Goal: Task Accomplishment & Management: Use online tool/utility

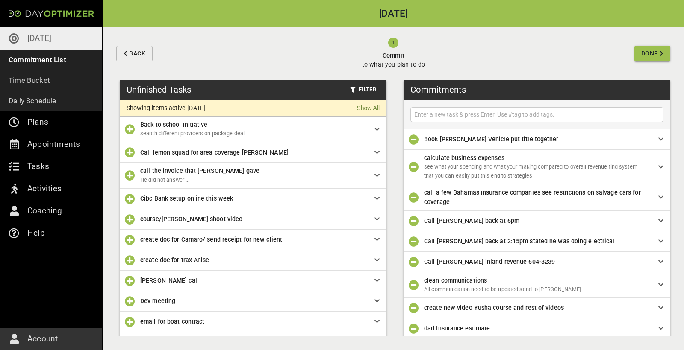
click at [485, 118] on input "text" at bounding box center [536, 114] width 249 height 11
click at [426, 116] on input "text" at bounding box center [536, 114] width 249 height 11
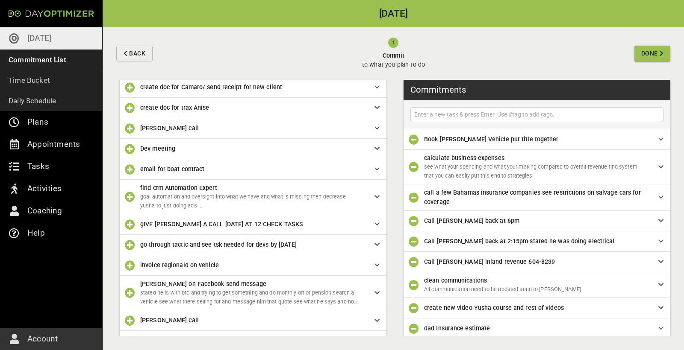
scroll to position [153, 0]
click at [458, 115] on input "text" at bounding box center [536, 114] width 249 height 11
type input "funding meeting"
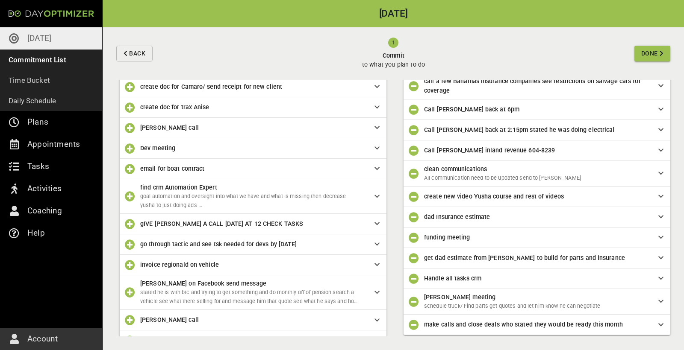
scroll to position [111, 0]
click at [645, 56] on span "Done" at bounding box center [649, 53] width 17 height 11
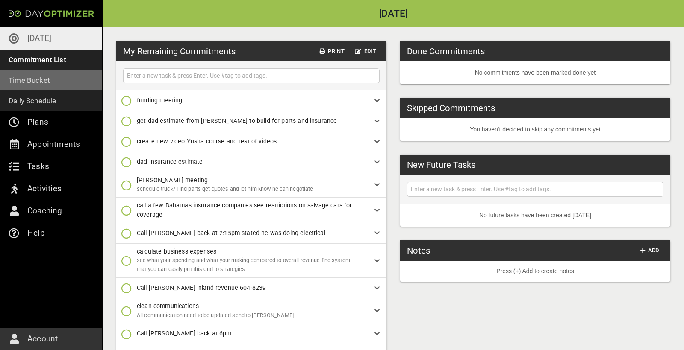
click at [45, 82] on p "Time Bucket" at bounding box center [29, 80] width 41 height 12
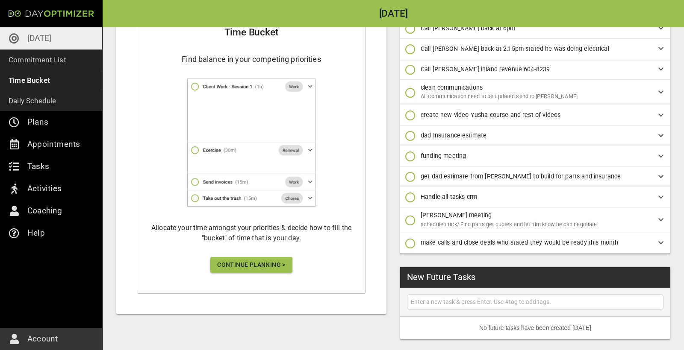
scroll to position [208, 0]
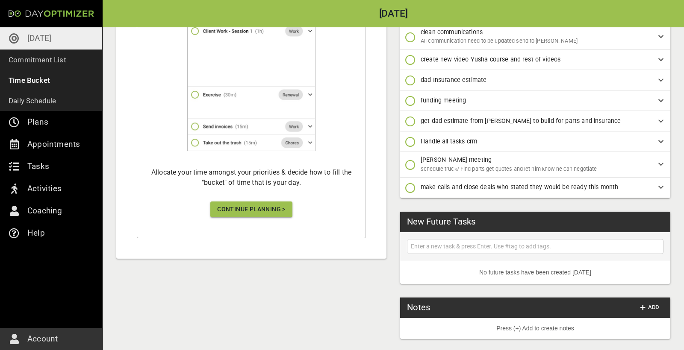
click at [268, 211] on span "Continue Planning >" at bounding box center [251, 209] width 68 height 11
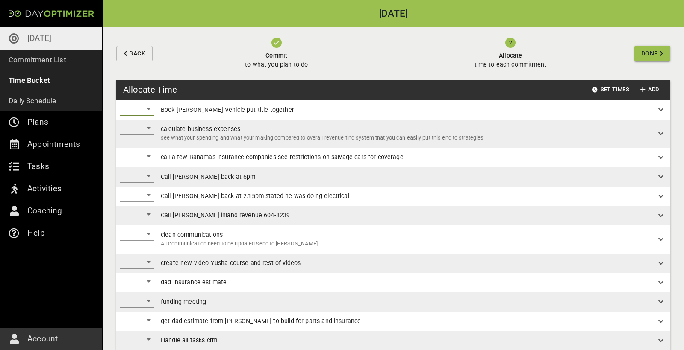
click at [151, 112] on div "​" at bounding box center [137, 109] width 34 height 14
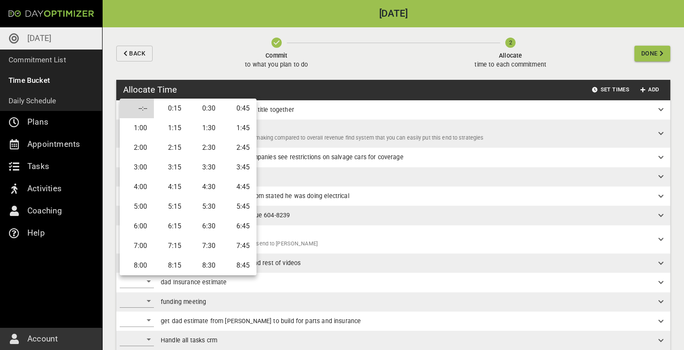
click at [191, 112] on li "0:30" at bounding box center [205, 109] width 34 height 20
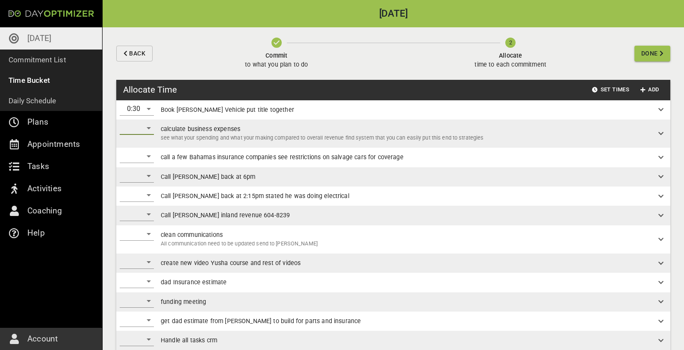
click at [144, 131] on div "​" at bounding box center [137, 128] width 34 height 14
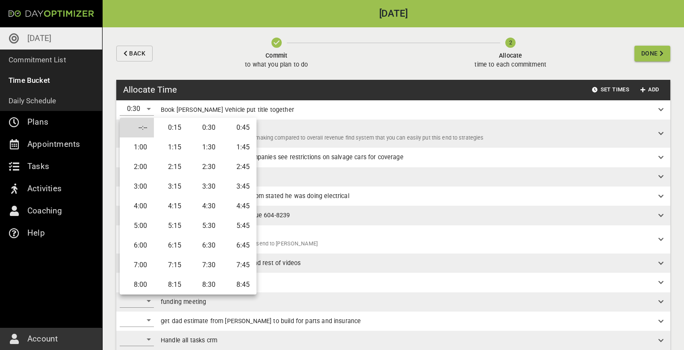
click at [234, 129] on li "0:45" at bounding box center [239, 128] width 34 height 20
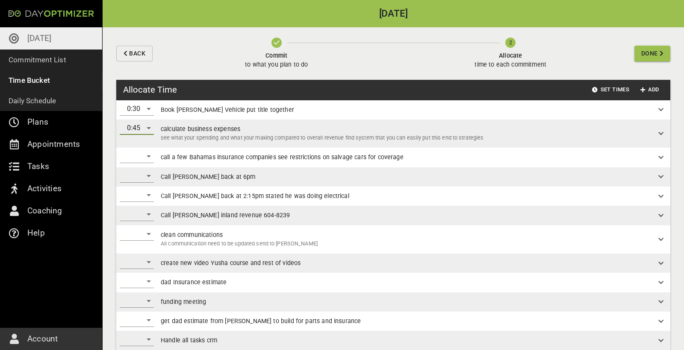
click at [149, 157] on div "​" at bounding box center [137, 157] width 34 height 14
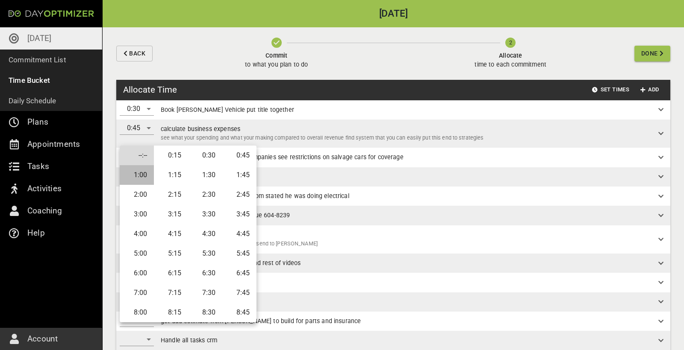
click at [141, 175] on li "1:00" at bounding box center [137, 175] width 34 height 20
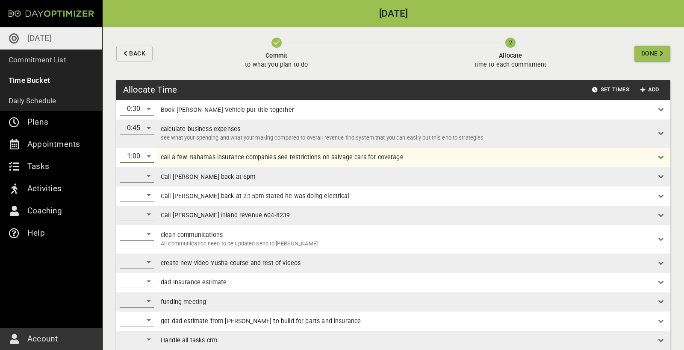
click at [144, 176] on div "​" at bounding box center [137, 176] width 34 height 14
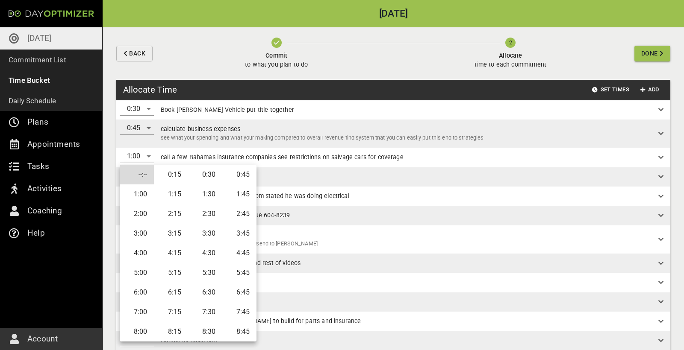
click at [176, 175] on li "0:15" at bounding box center [171, 175] width 34 height 20
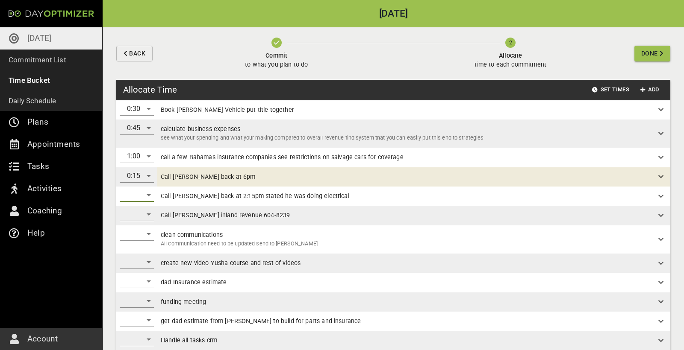
click at [133, 195] on div "​" at bounding box center [137, 195] width 34 height 14
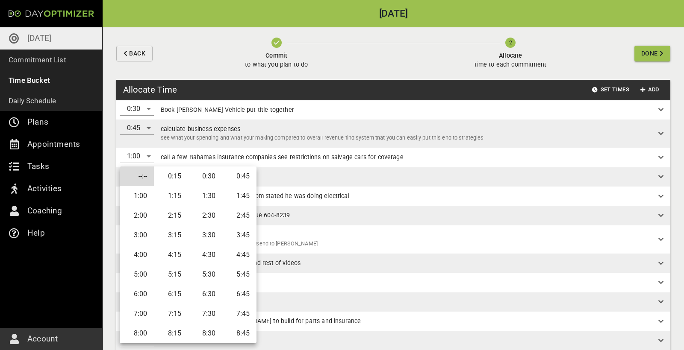
click at [176, 179] on li "0:15" at bounding box center [171, 177] width 34 height 20
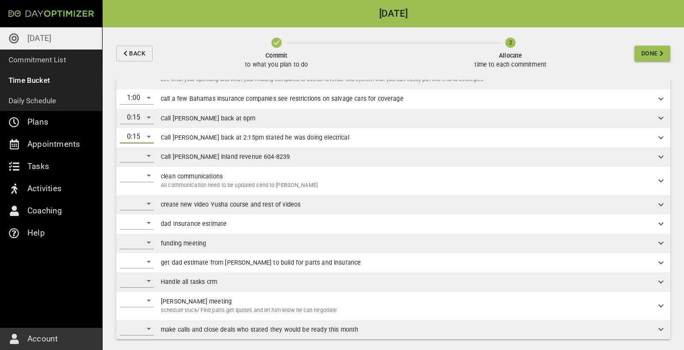
scroll to position [58, 0]
click at [145, 159] on div "​" at bounding box center [137, 157] width 34 height 14
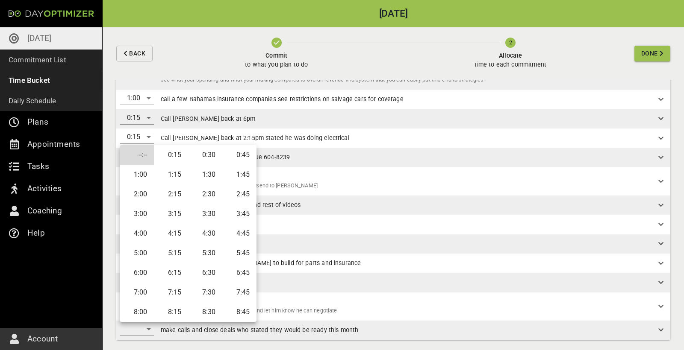
click at [174, 157] on li "0:15" at bounding box center [171, 155] width 34 height 20
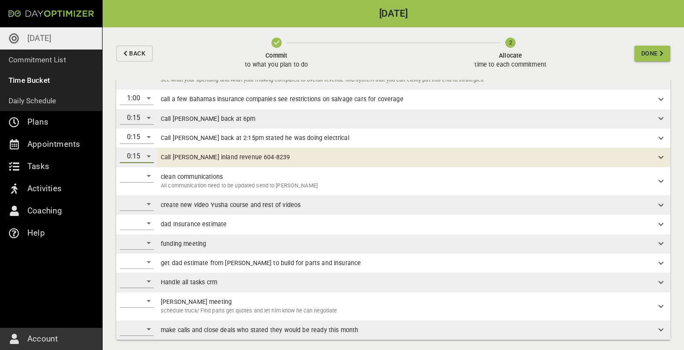
click at [147, 176] on div "​" at bounding box center [137, 176] width 34 height 14
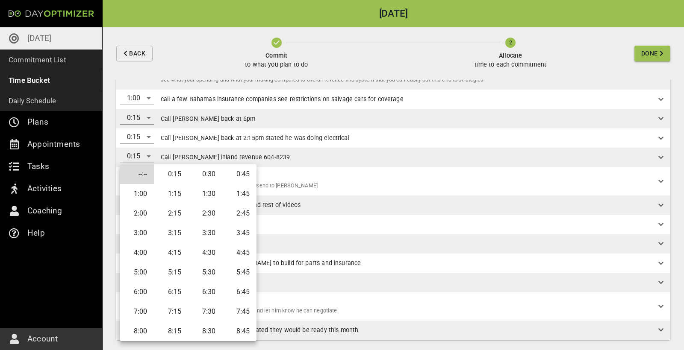
click at [140, 195] on li "1:00" at bounding box center [137, 194] width 34 height 20
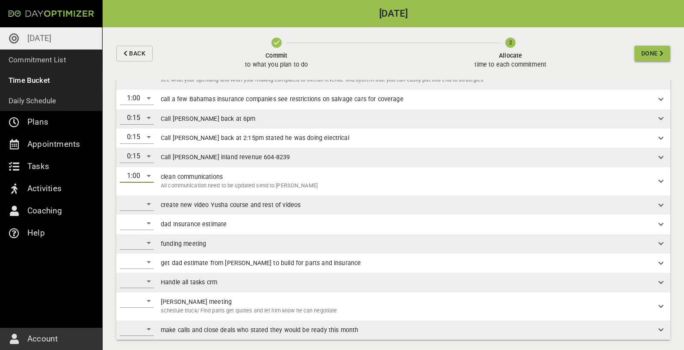
click at [146, 203] on div "​" at bounding box center [137, 204] width 34 height 14
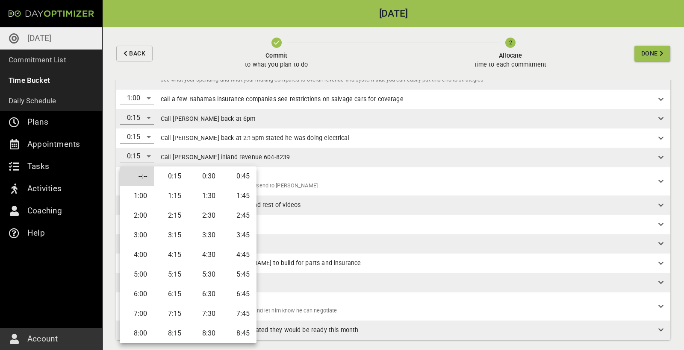
click at [270, 204] on div at bounding box center [342, 175] width 684 height 350
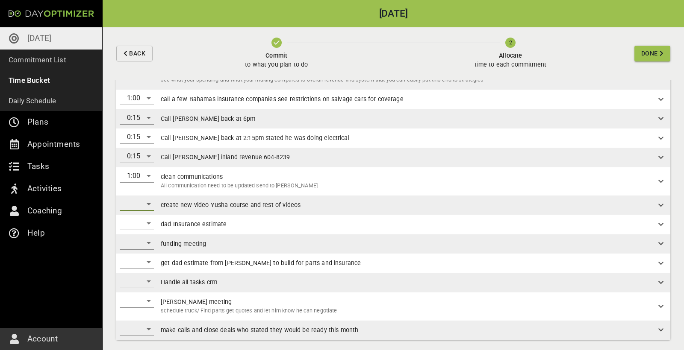
click at [143, 203] on div "​" at bounding box center [137, 204] width 34 height 14
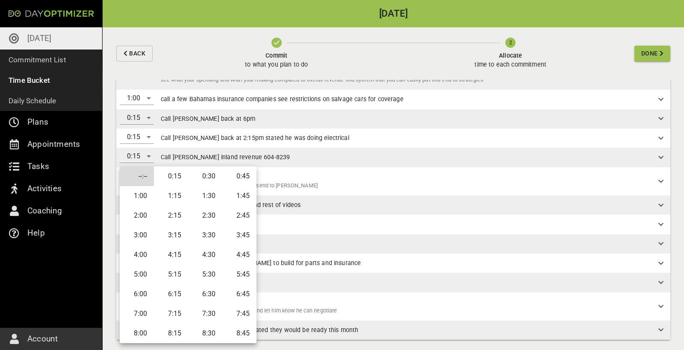
click at [145, 198] on li "1:00" at bounding box center [137, 196] width 34 height 20
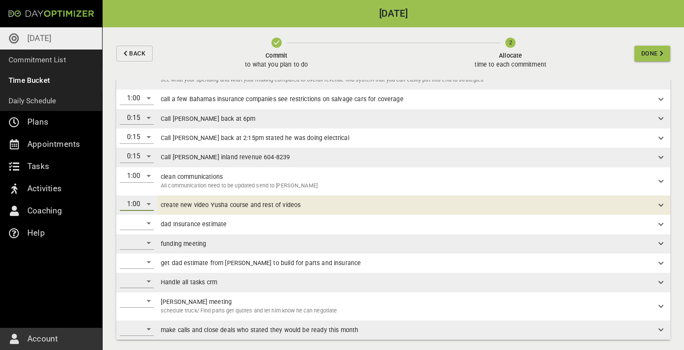
scroll to position [0, 0]
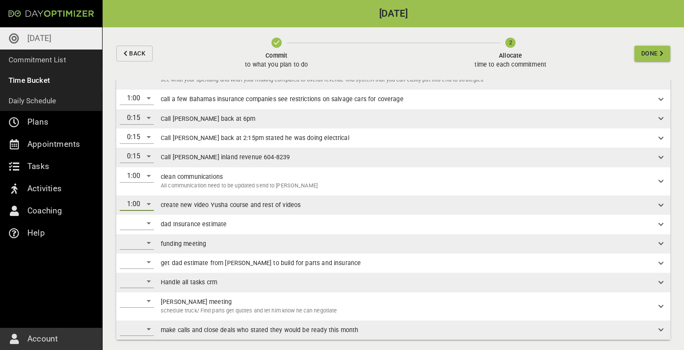
click at [147, 223] on div "​" at bounding box center [137, 224] width 34 height 14
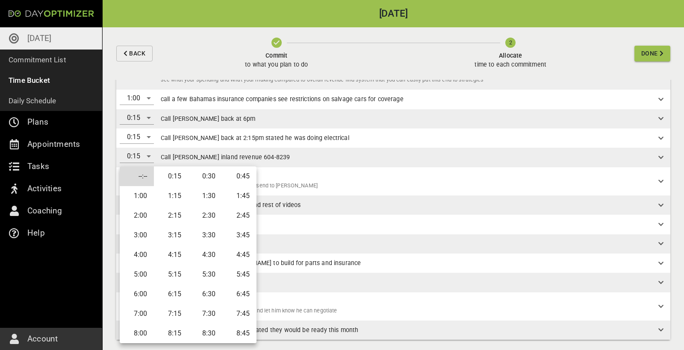
click at [295, 213] on div at bounding box center [342, 175] width 684 height 350
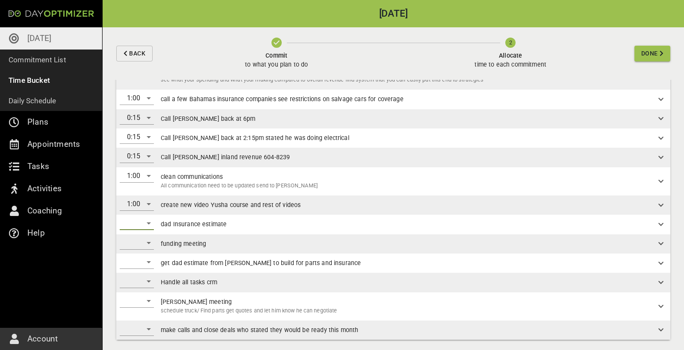
click at [151, 221] on div "​" at bounding box center [137, 224] width 34 height 14
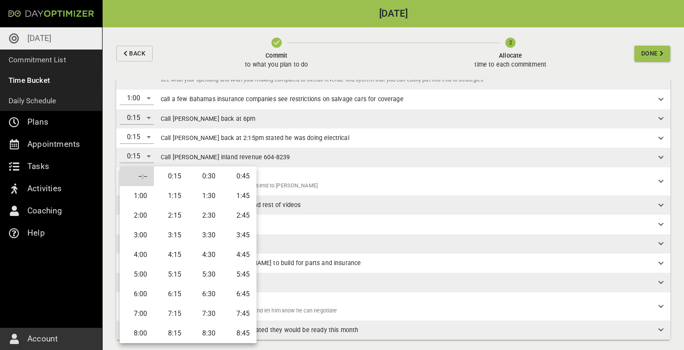
click at [211, 179] on li "0:30" at bounding box center [205, 177] width 34 height 20
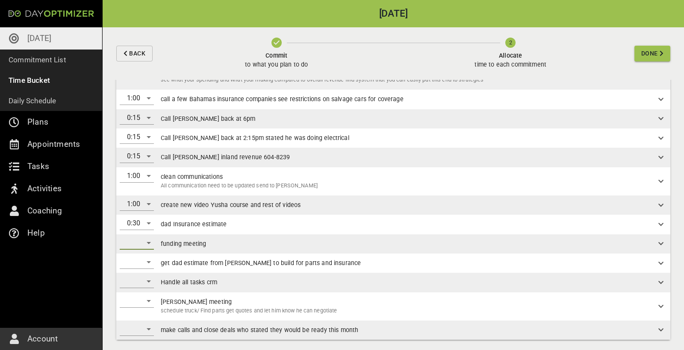
click at [144, 241] on div "​" at bounding box center [137, 243] width 34 height 14
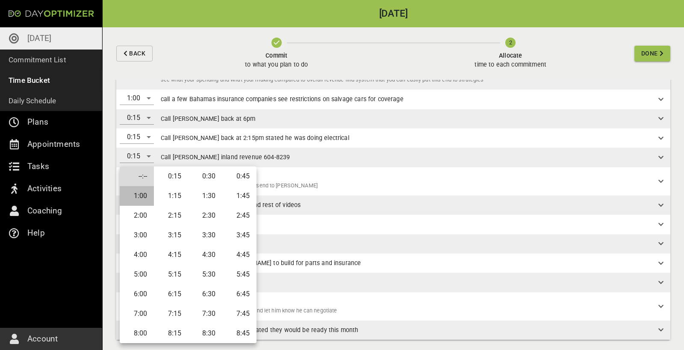
click at [140, 201] on li "1:00" at bounding box center [137, 196] width 34 height 20
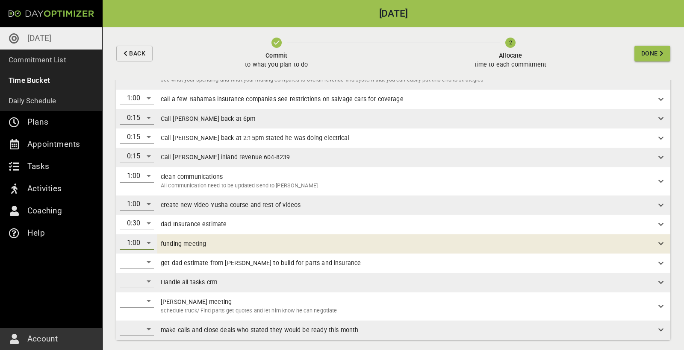
click at [142, 263] on div "​" at bounding box center [137, 263] width 34 height 14
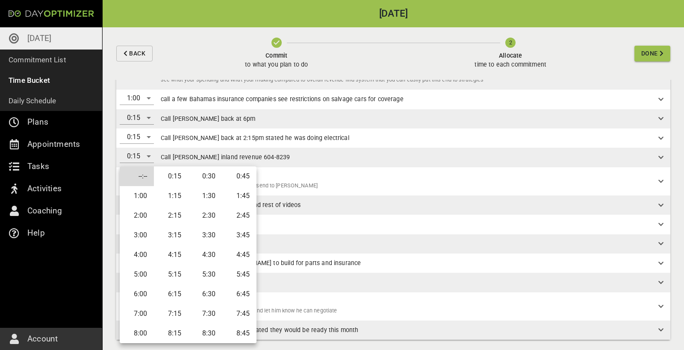
click at [289, 245] on div at bounding box center [342, 175] width 684 height 350
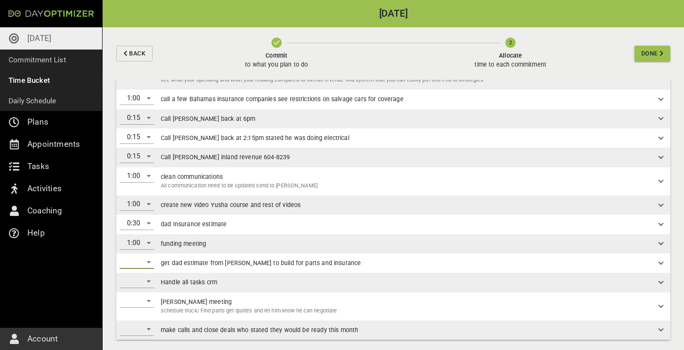
click at [142, 261] on div "​" at bounding box center [137, 263] width 34 height 14
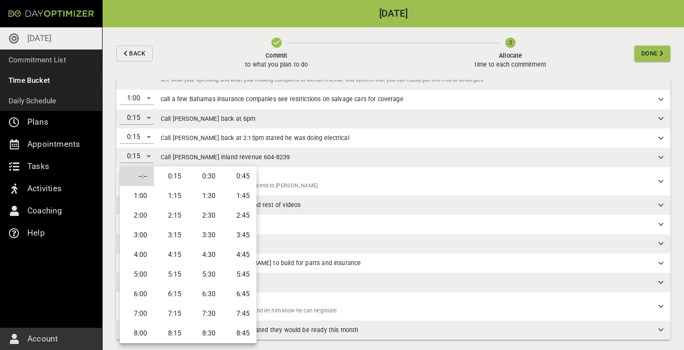
click at [203, 178] on li "0:30" at bounding box center [205, 177] width 34 height 20
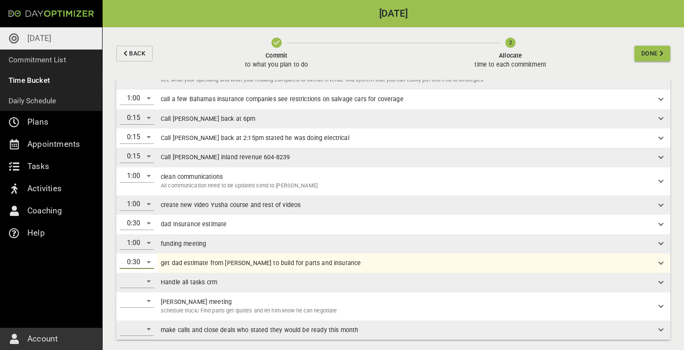
click at [147, 279] on div "​" at bounding box center [137, 282] width 34 height 14
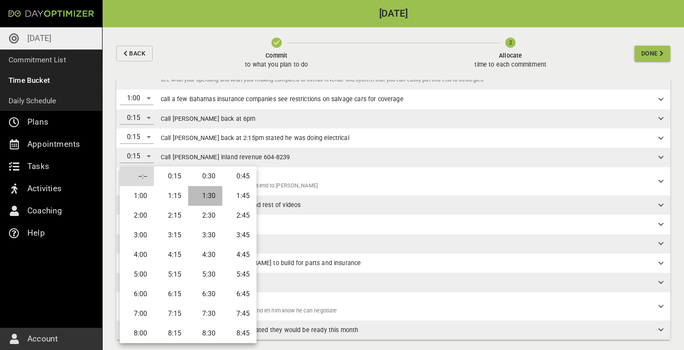
click at [200, 195] on li "1:30" at bounding box center [205, 196] width 34 height 20
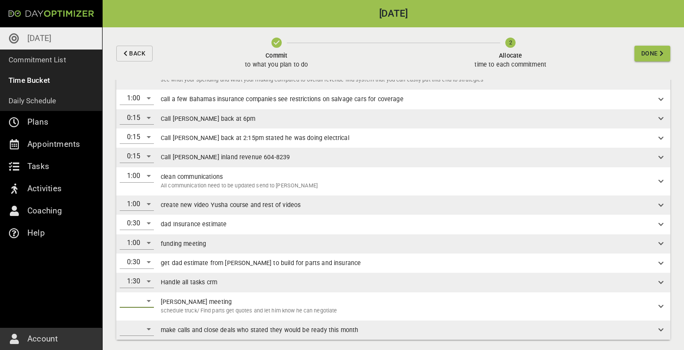
click at [149, 300] on div "​" at bounding box center [137, 301] width 34 height 14
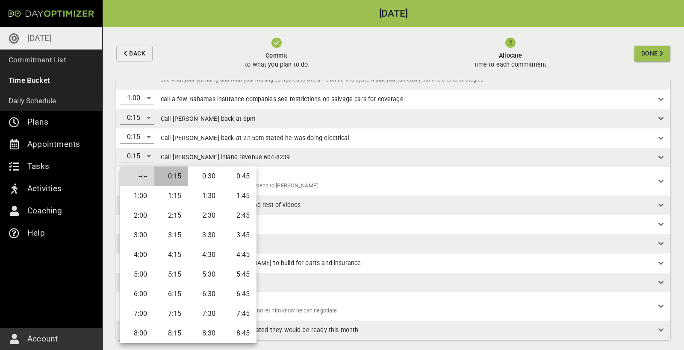
click at [172, 181] on li "0:15" at bounding box center [171, 177] width 34 height 20
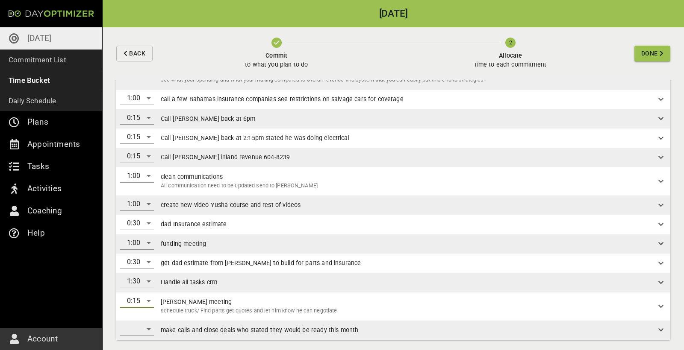
click at [146, 324] on div "​" at bounding box center [137, 330] width 34 height 14
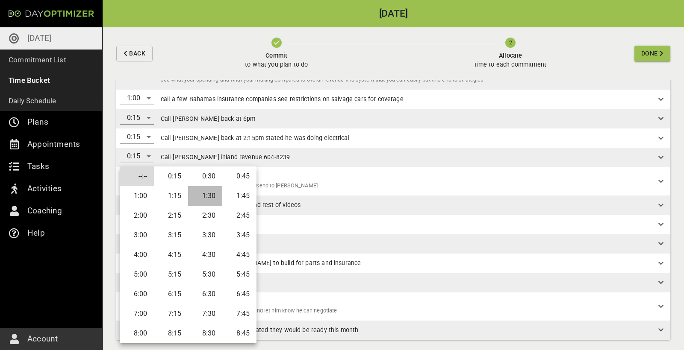
click at [204, 200] on li "1:30" at bounding box center [205, 196] width 34 height 20
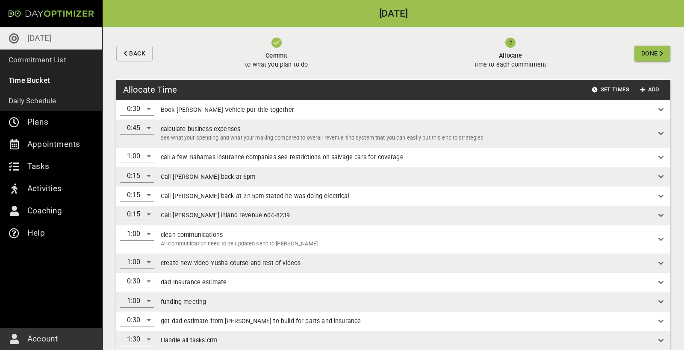
click at [641, 55] on span "Done" at bounding box center [649, 53] width 17 height 11
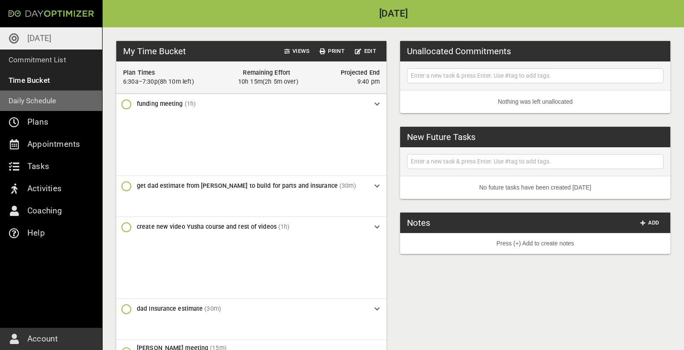
click at [41, 99] on p "Daily Schedule" at bounding box center [33, 101] width 48 height 12
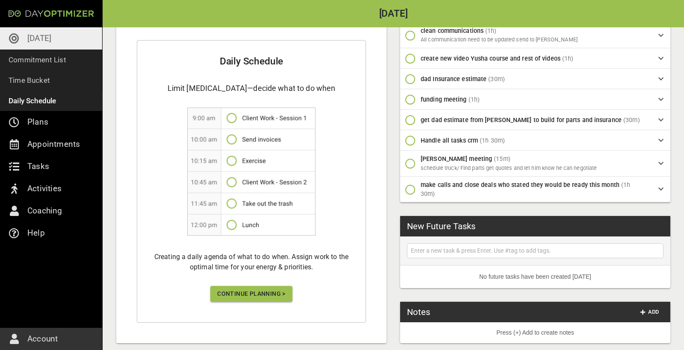
scroll to position [210, 0]
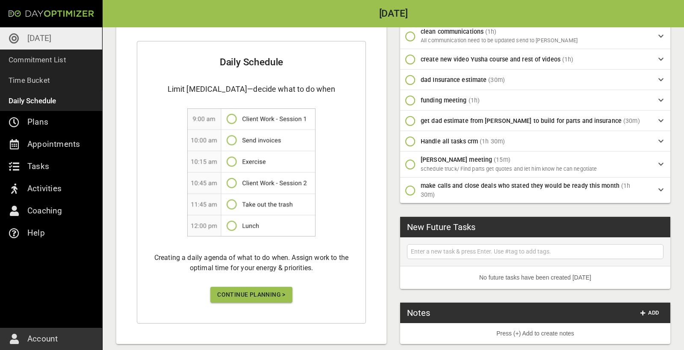
click at [265, 290] on span "Continue Planning >" at bounding box center [251, 295] width 68 height 11
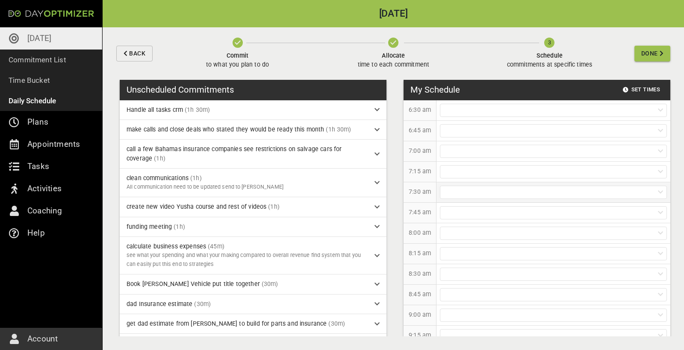
click at [451, 192] on div at bounding box center [553, 192] width 227 height 13
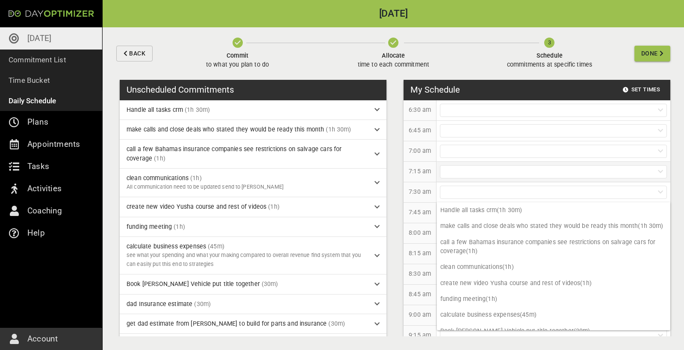
click at [482, 176] on div at bounding box center [553, 171] width 227 height 13
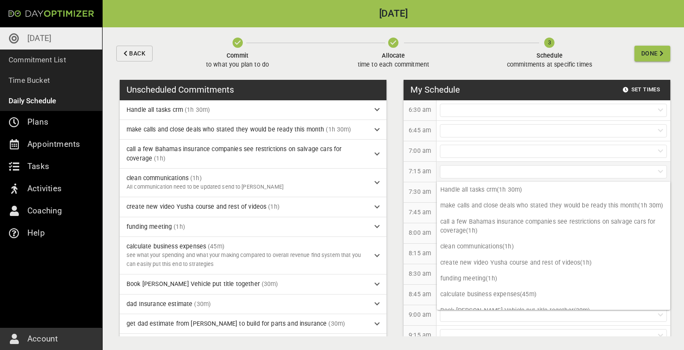
click at [473, 172] on div at bounding box center [553, 171] width 227 height 13
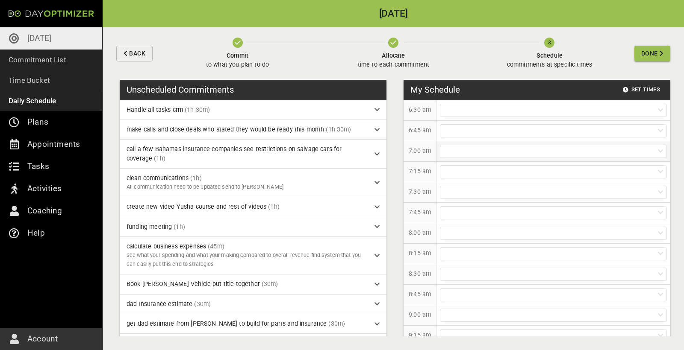
click at [466, 151] on div at bounding box center [553, 151] width 227 height 13
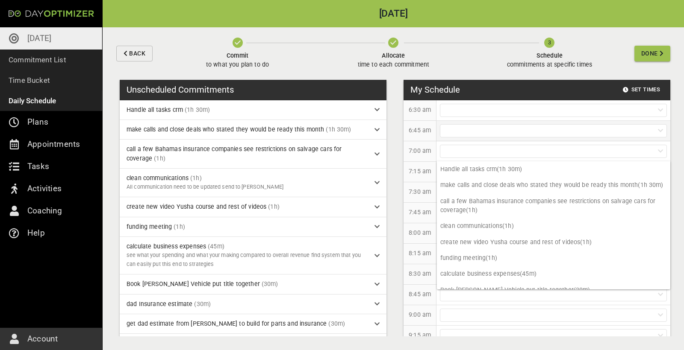
click at [469, 134] on div at bounding box center [553, 130] width 227 height 13
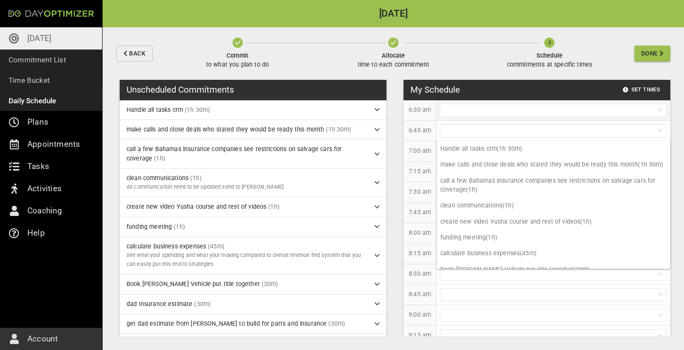
click at [474, 112] on div at bounding box center [553, 110] width 227 height 13
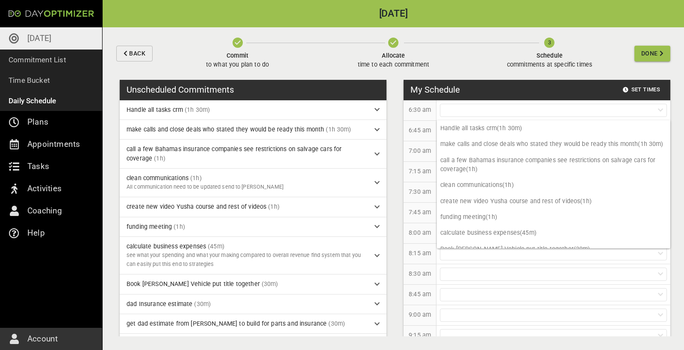
click at [426, 165] on div "7:15 am" at bounding box center [419, 172] width 33 height 21
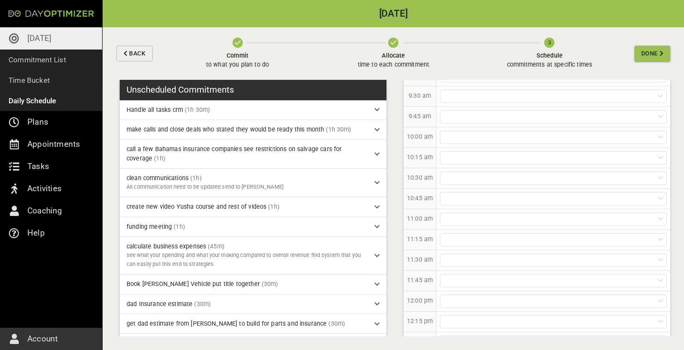
scroll to position [267, 0]
